Goal: Information Seeking & Learning: Understand process/instructions

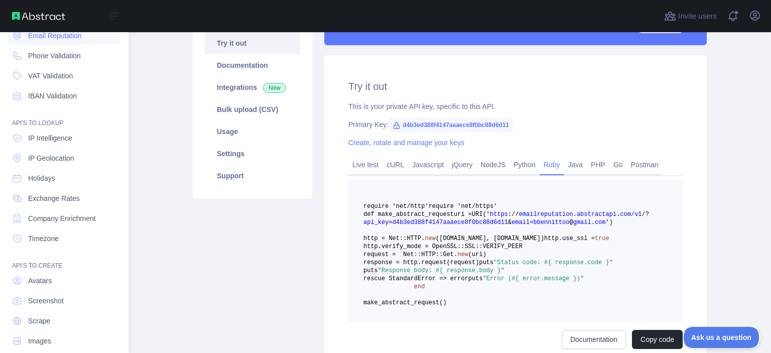
scroll to position [51, 0]
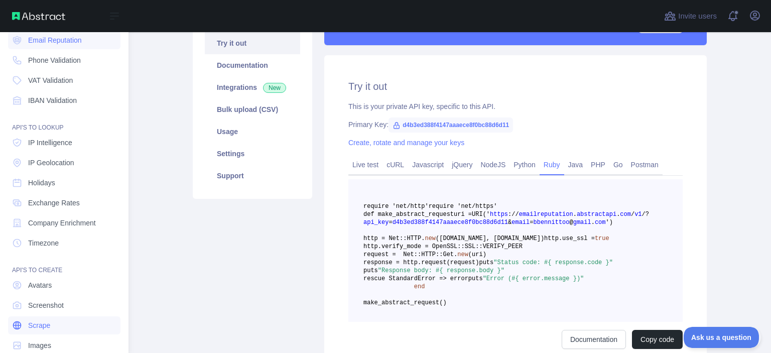
click at [29, 324] on span "Scrape" at bounding box center [39, 325] width 22 height 10
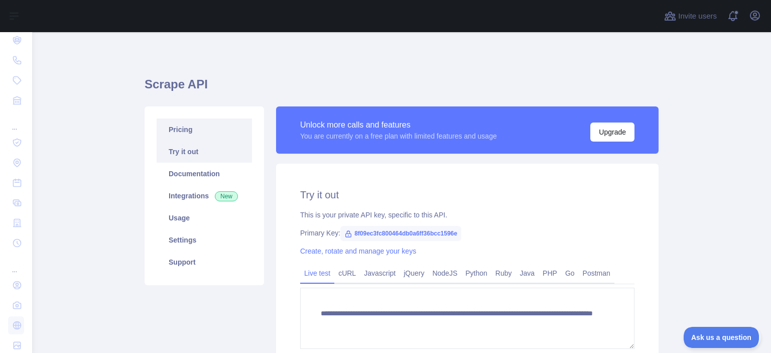
click at [192, 129] on link "Pricing" at bounding box center [204, 130] width 95 height 22
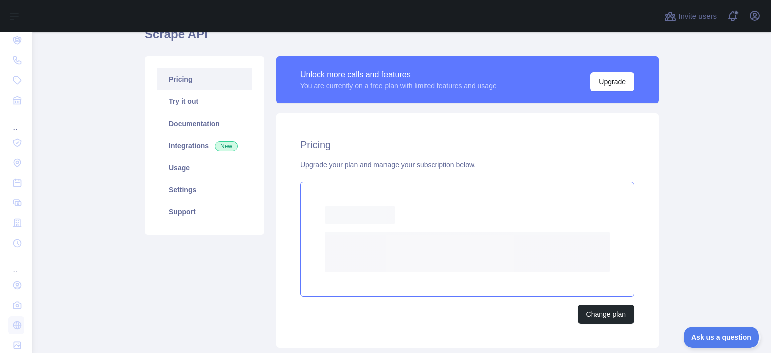
scroll to position [45, 0]
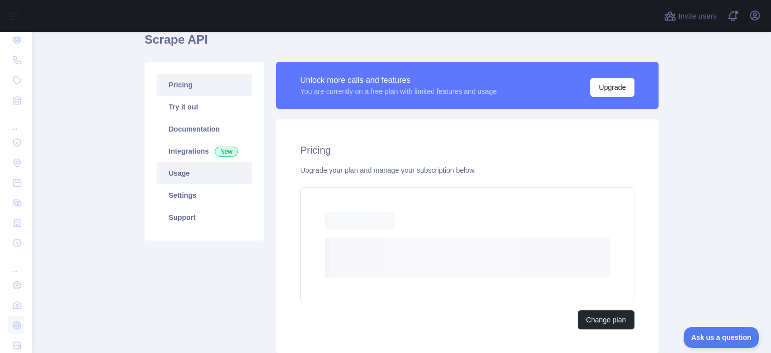
click at [203, 173] on link "Usage" at bounding box center [204, 173] width 95 height 22
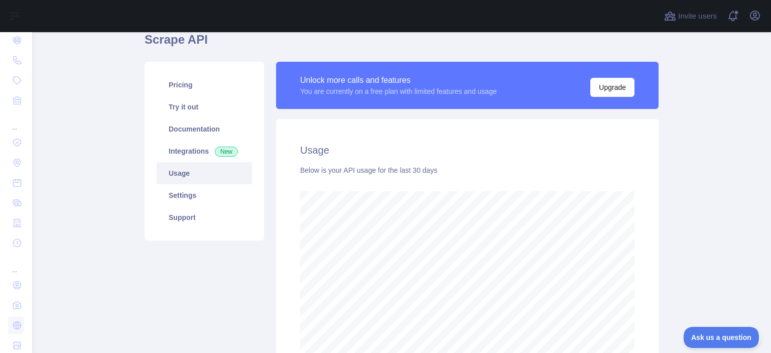
scroll to position [321, 739]
click at [180, 142] on link "Integrations New" at bounding box center [204, 151] width 95 height 22
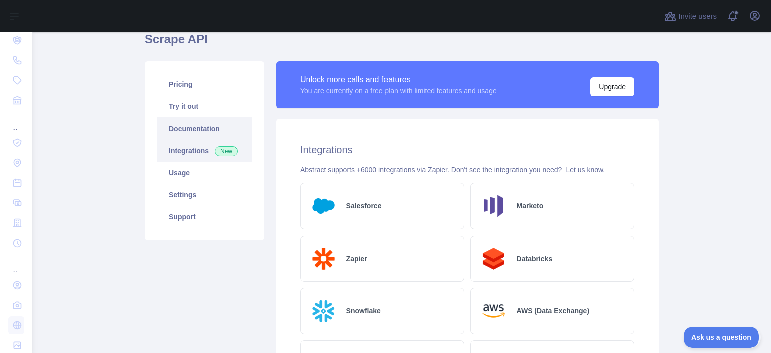
scroll to position [45, 0]
click at [176, 125] on link "Documentation" at bounding box center [204, 129] width 95 height 22
click at [215, 120] on link "Documentation" at bounding box center [204, 129] width 95 height 22
click at [171, 86] on link "Pricing" at bounding box center [204, 85] width 95 height 22
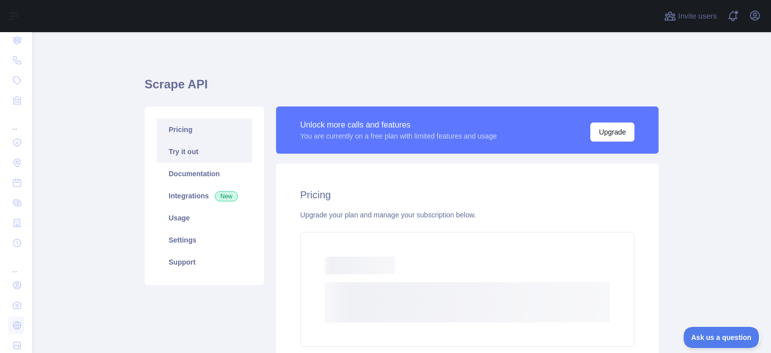
click at [188, 152] on link "Try it out" at bounding box center [204, 152] width 95 height 22
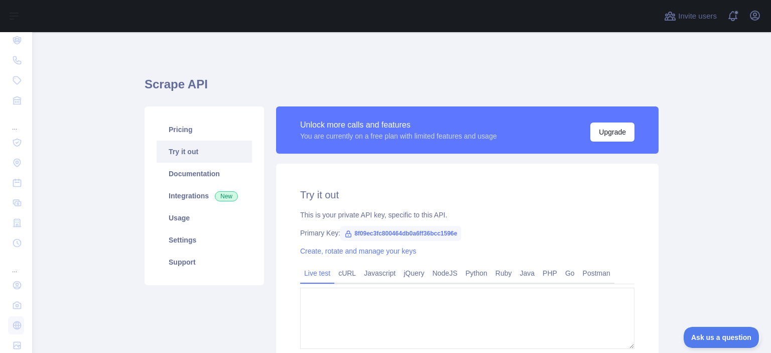
type textarea "**********"
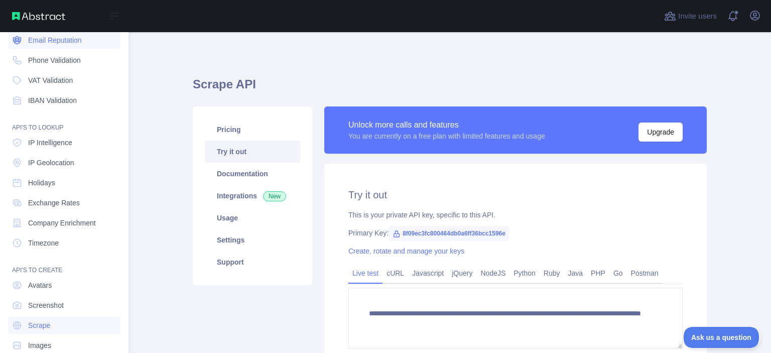
click at [44, 44] on span "Email Reputation" at bounding box center [55, 40] width 54 height 10
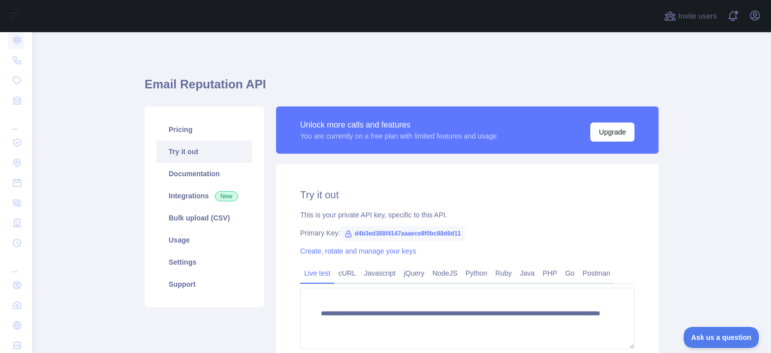
click at [373, 235] on span "d4b3ed388f4147aaaece8f0bc88d6d11" at bounding box center [402, 233] width 125 height 15
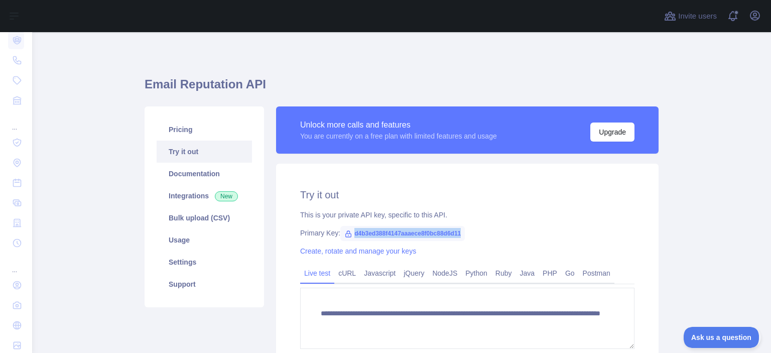
scroll to position [95, 0]
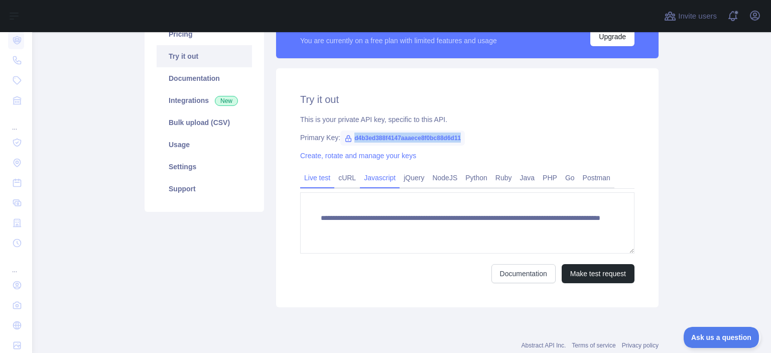
click at [383, 185] on link "Javascript" at bounding box center [380, 178] width 40 height 16
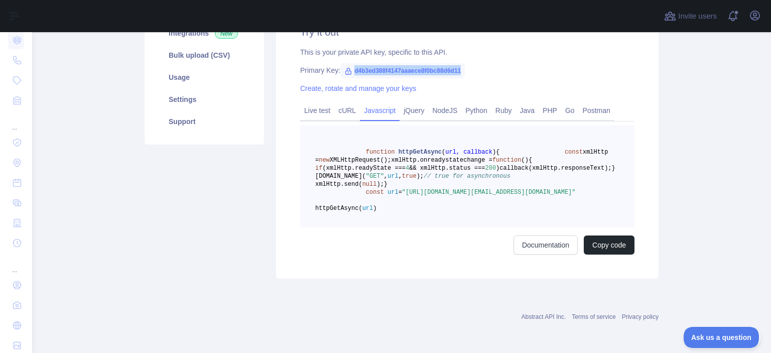
scroll to position [169, 0]
drag, startPoint x: 537, startPoint y: 234, endPoint x: 403, endPoint y: 227, distance: 134.2
click at [403, 196] on span ""[URL][DOMAIN_NAME][EMAIL_ADDRESS][DOMAIN_NAME]"" at bounding box center [489, 192] width 174 height 7
copy span "[URL][DOMAIN_NAME][EMAIL_ADDRESS][DOMAIN_NAME]"
click at [366, 255] on div "function httpGetAsync ( url, callback ) { const xmlHttp = new XMLHttpRequest();…" at bounding box center [467, 190] width 334 height 130
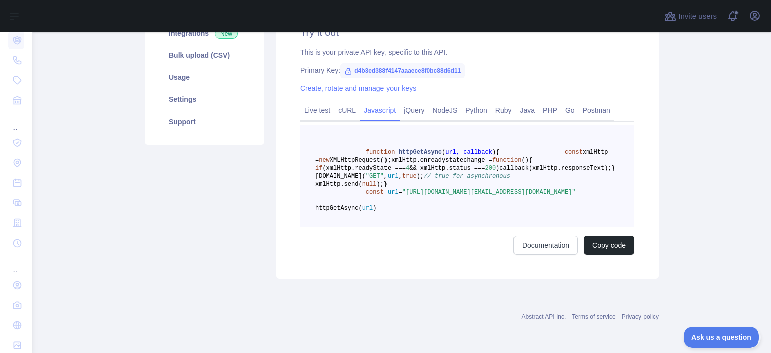
click at [416, 217] on pre "function httpGetAsync ( url, callback ) { const xmlHttp = new XMLHttpRequest();…" at bounding box center [467, 176] width 334 height 102
